Goal: Task Accomplishment & Management: Complete application form

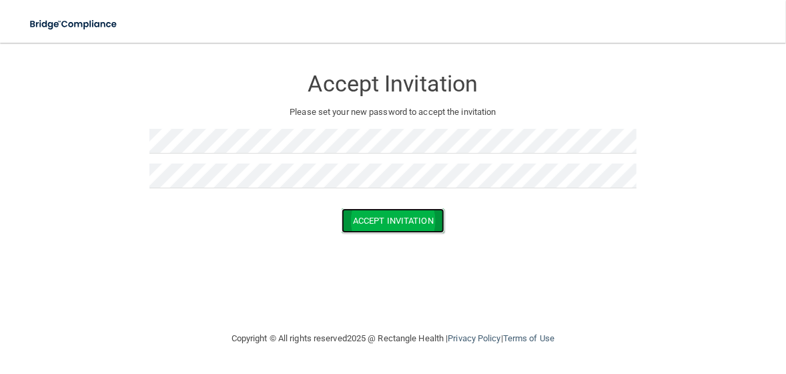
click at [377, 216] on button "Accept Invitation" at bounding box center [393, 220] width 103 height 25
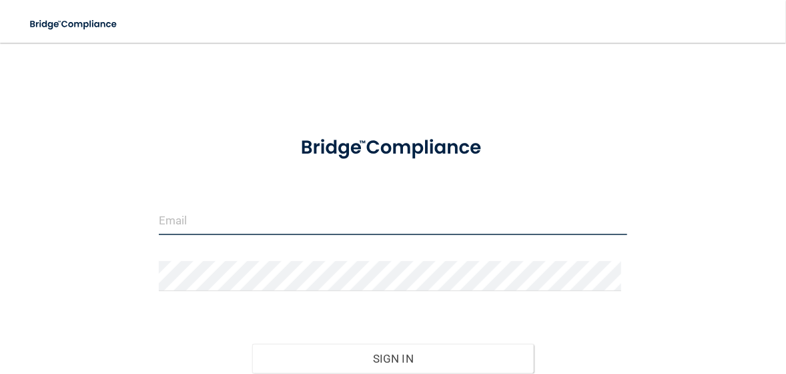
click at [177, 222] on input "email" at bounding box center [393, 220] width 469 height 30
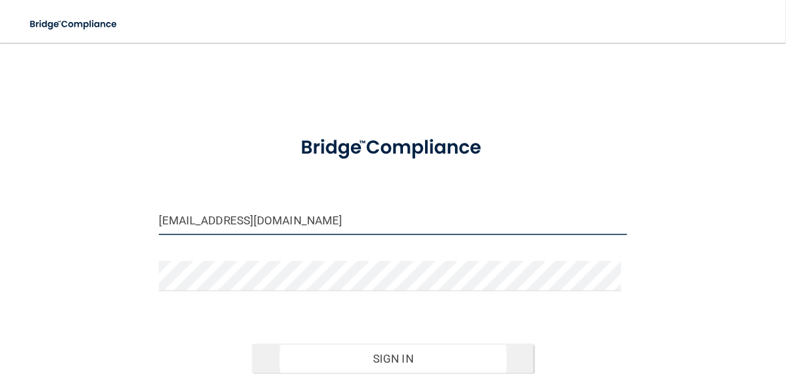
type input "[EMAIL_ADDRESS][DOMAIN_NAME]"
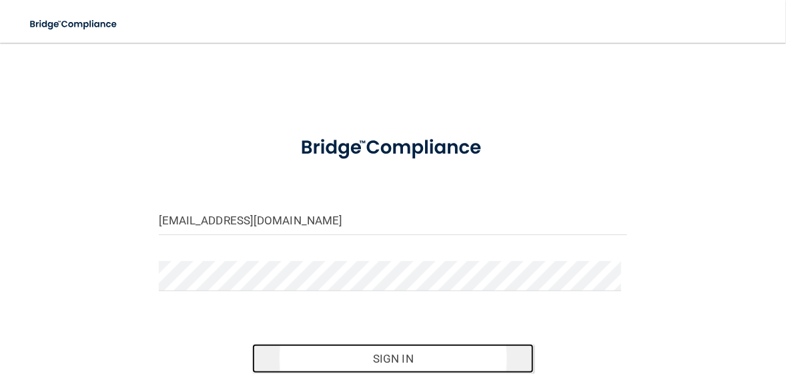
click at [400, 360] on button "Sign In" at bounding box center [393, 358] width 282 height 29
